Goal: Information Seeking & Learning: Learn about a topic

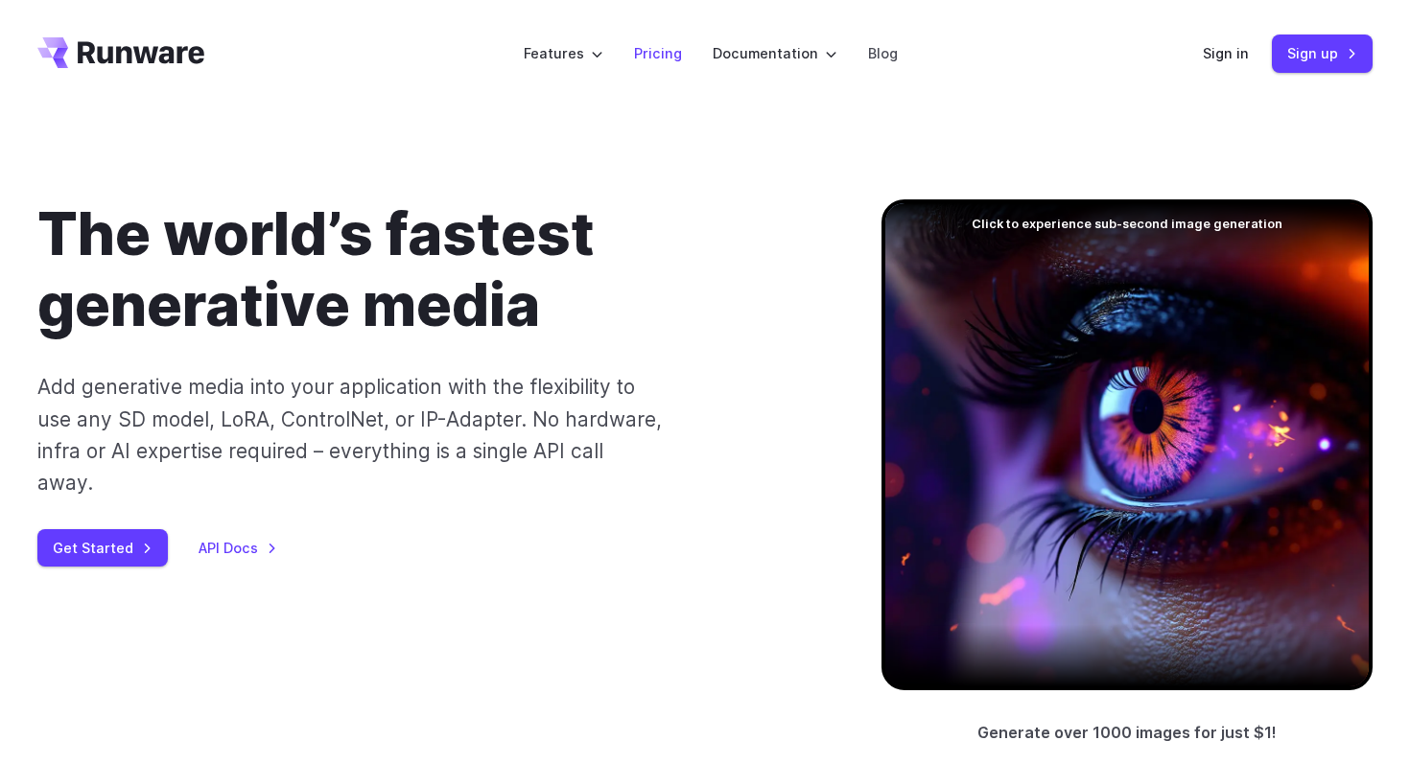
click at [665, 57] on link "Pricing" at bounding box center [658, 53] width 48 height 22
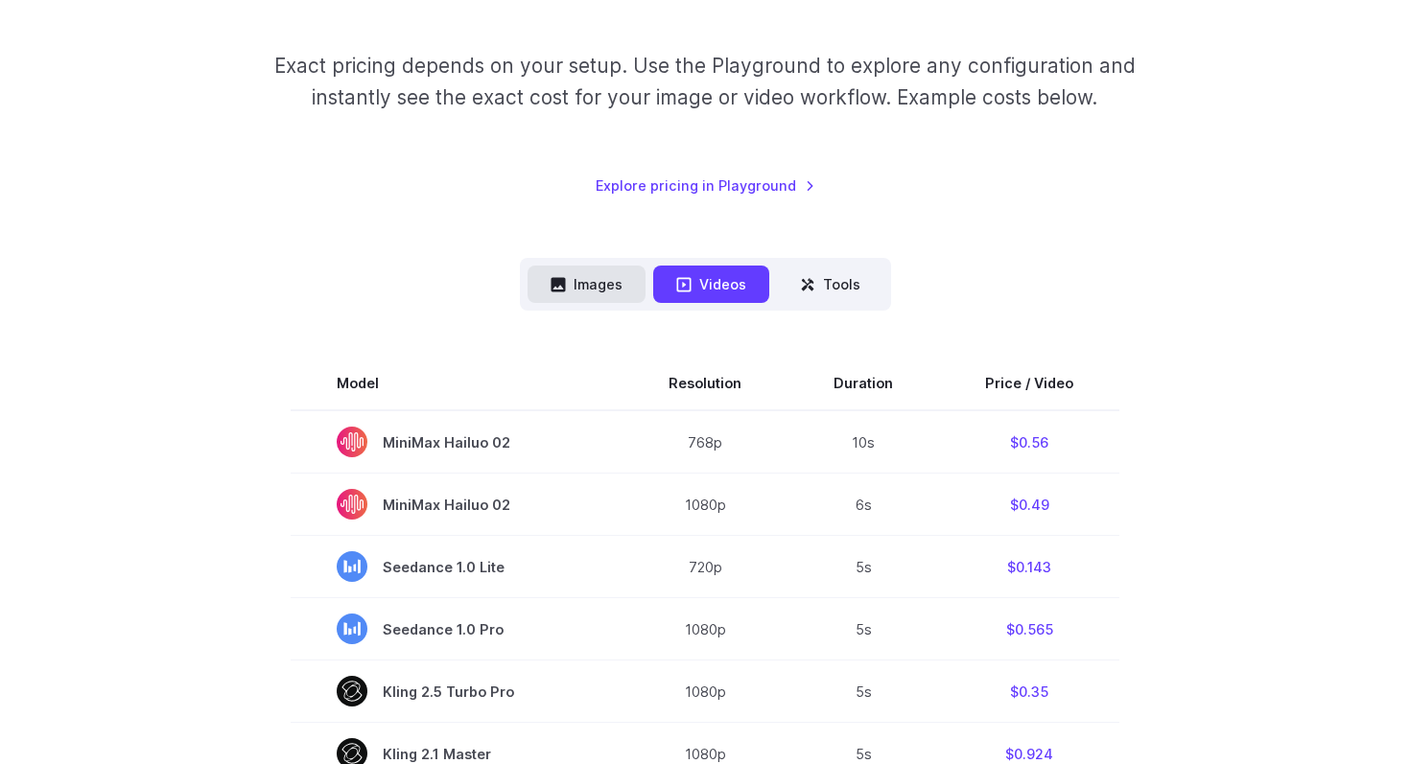
click at [602, 285] on button "Images" at bounding box center [586, 284] width 118 height 37
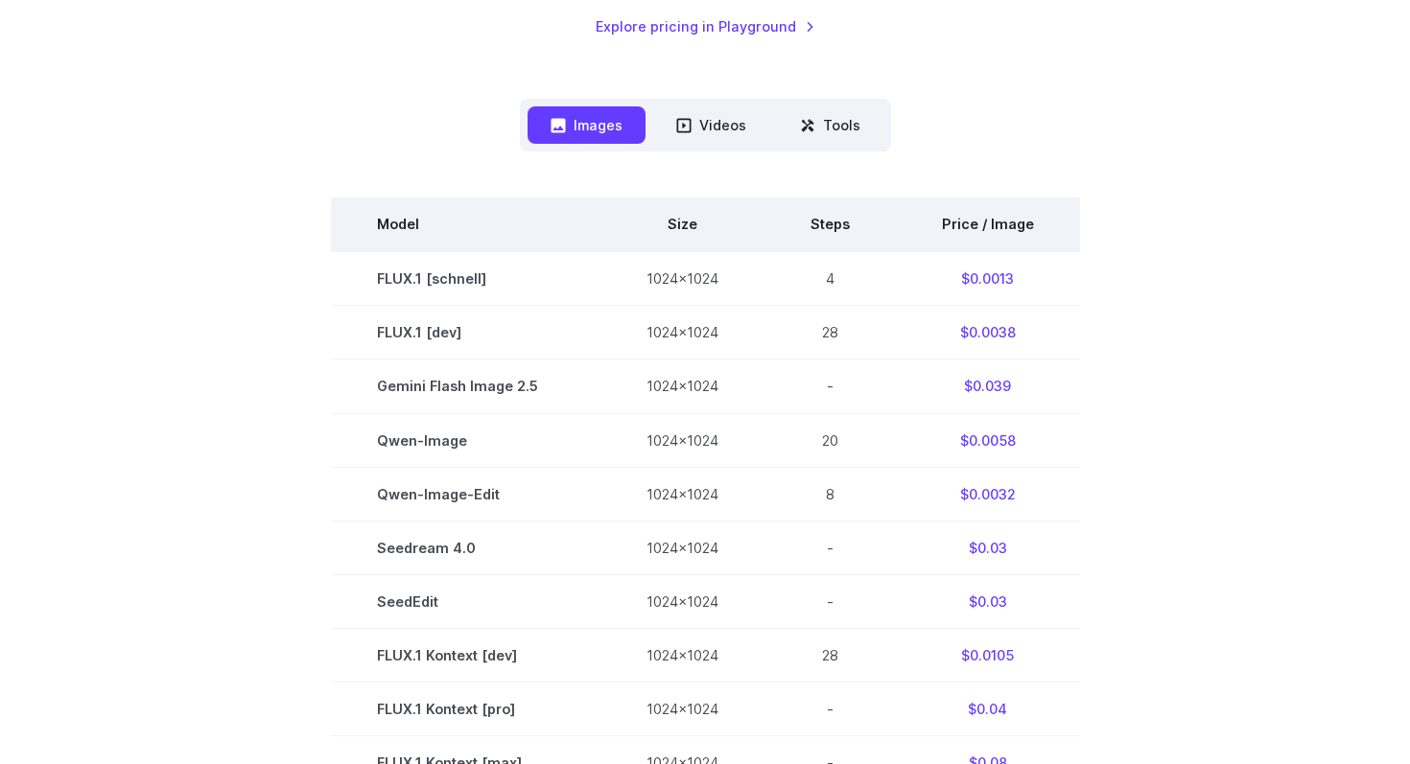
scroll to position [446, 0]
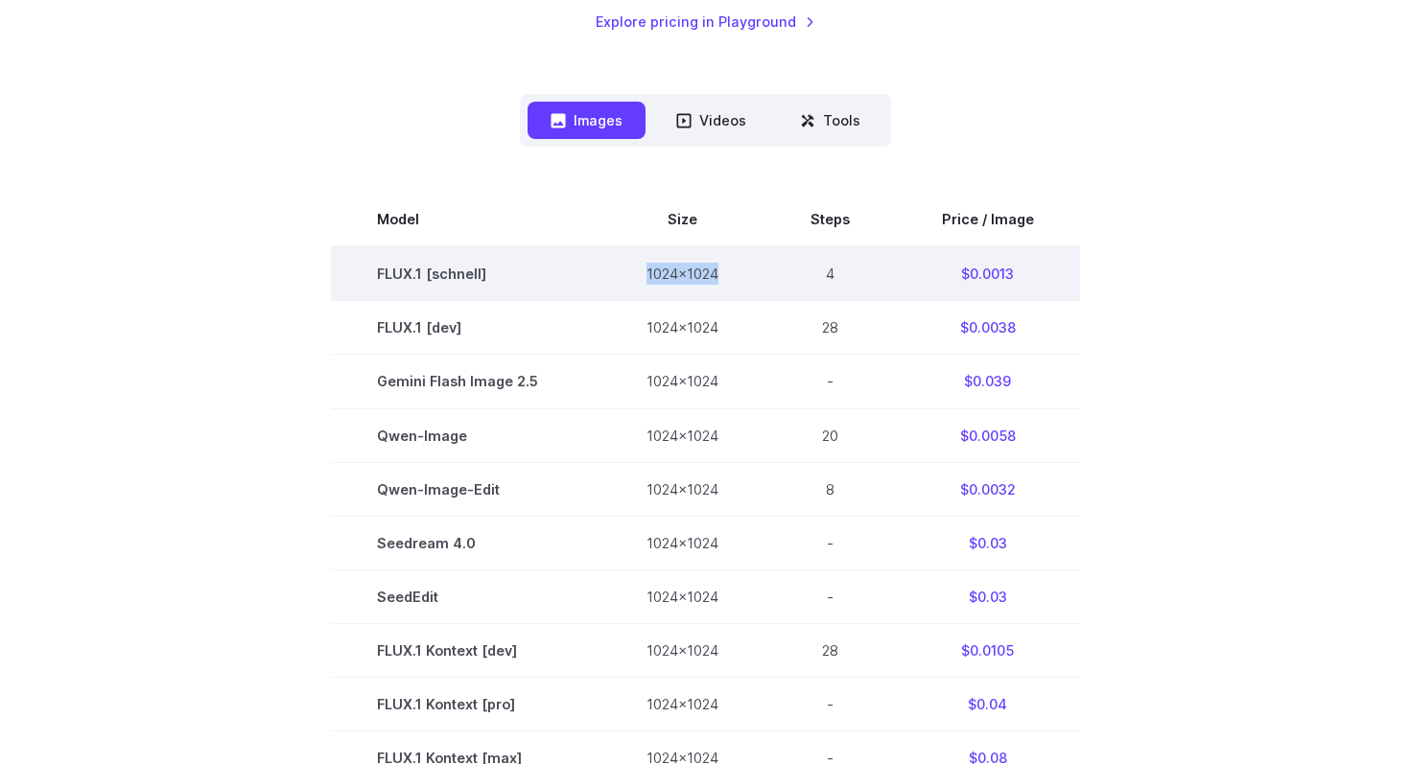
drag, startPoint x: 629, startPoint y: 279, endPoint x: 733, endPoint y: 274, distance: 103.7
click at [733, 274] on td "1024x1024" at bounding box center [682, 273] width 164 height 55
drag, startPoint x: 941, startPoint y: 268, endPoint x: 1044, endPoint y: 269, distance: 103.6
click at [1044, 269] on td "$0.0013" at bounding box center [988, 273] width 184 height 55
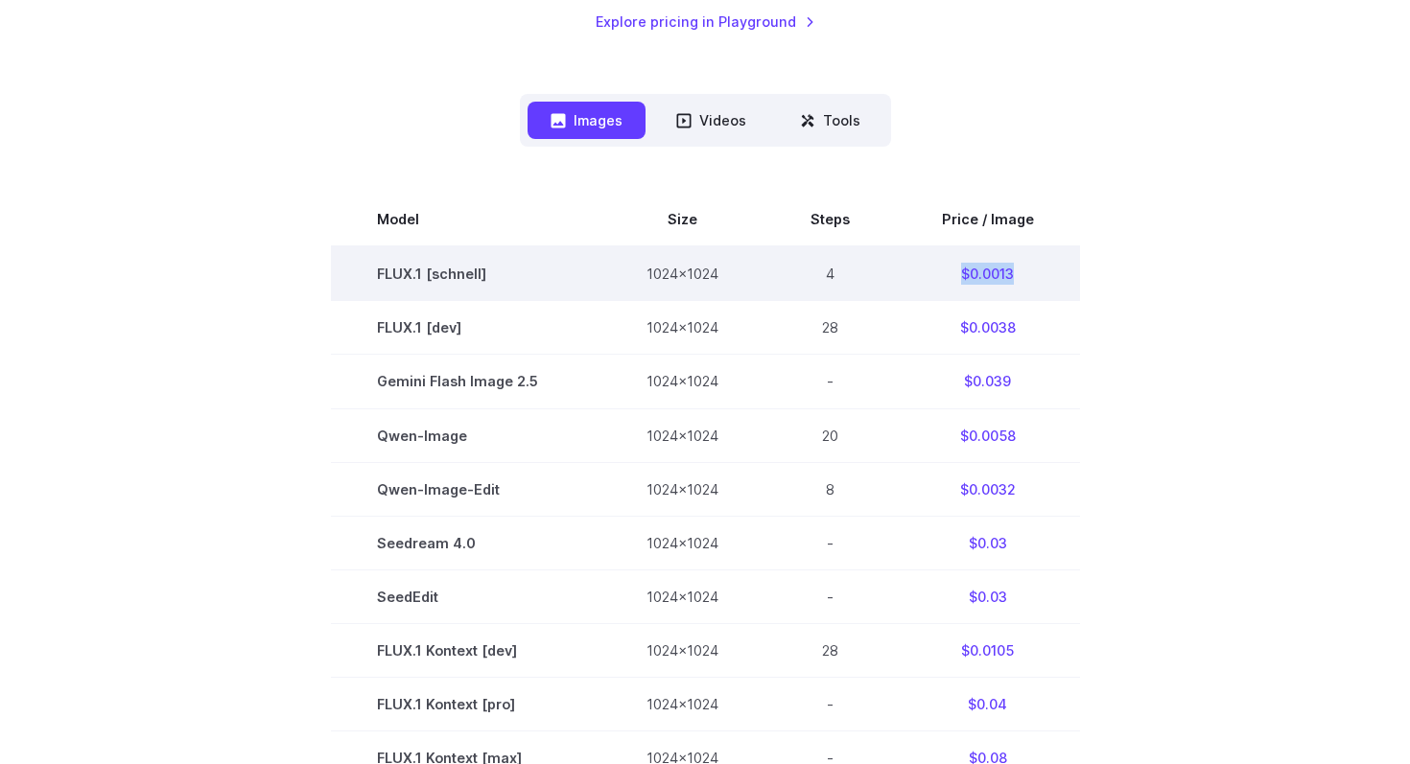
click at [1044, 269] on td "$0.0013" at bounding box center [988, 273] width 184 height 55
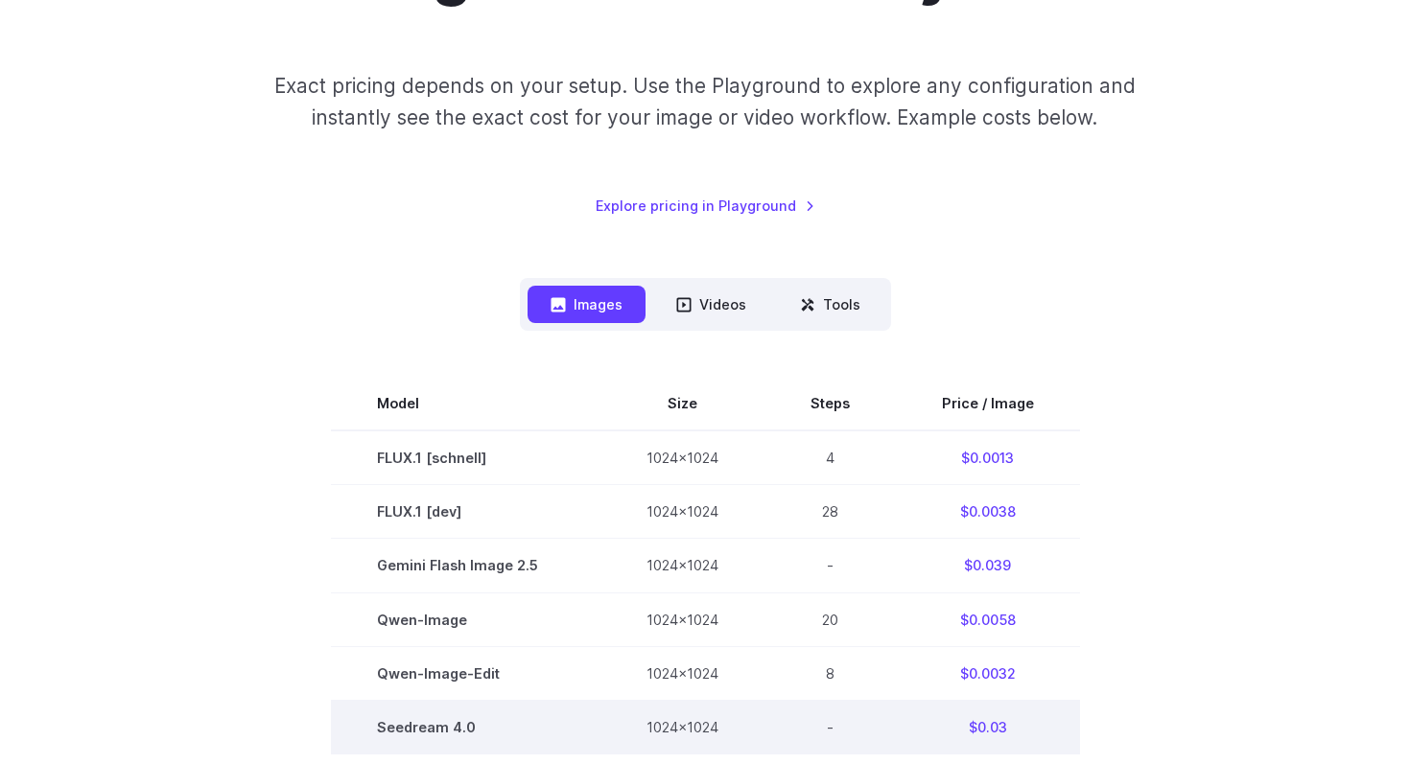
scroll to position [0, 0]
